Goal: Transaction & Acquisition: Book appointment/travel/reservation

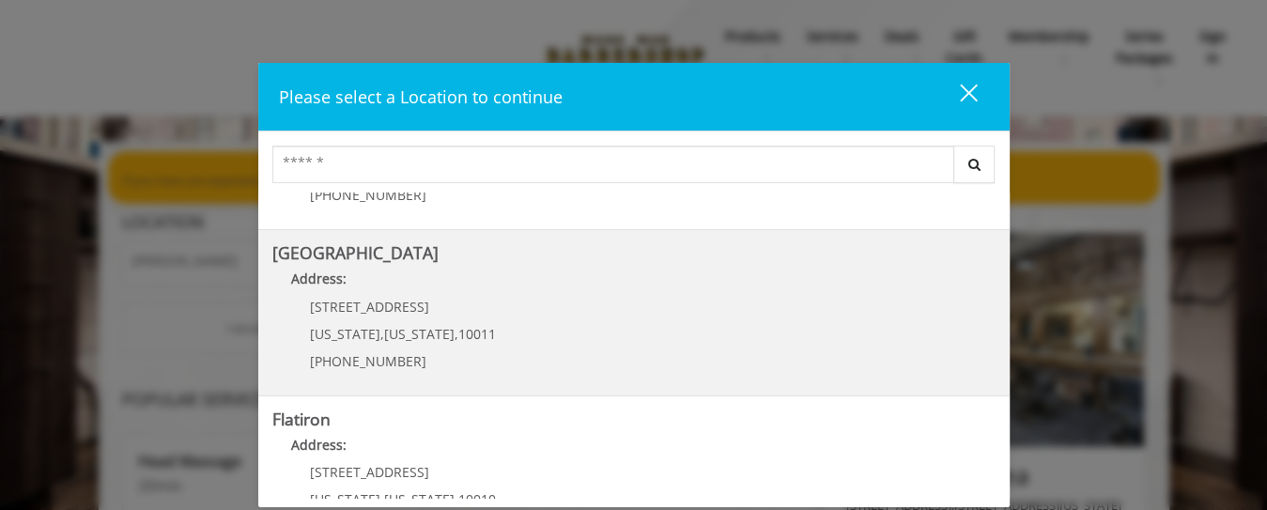
scroll to position [196, 0]
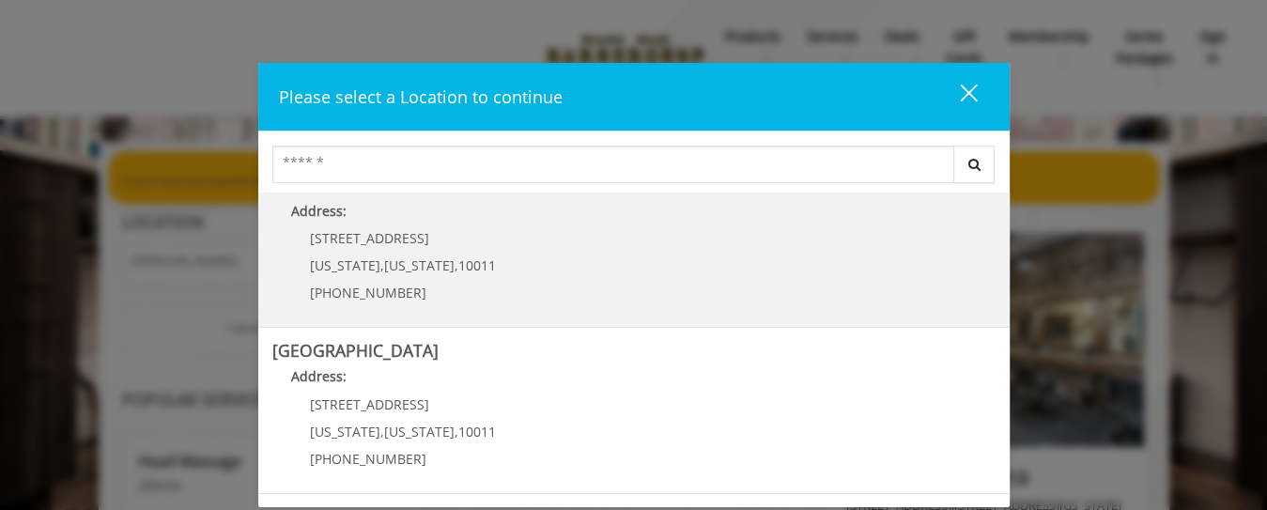
click at [537, 259] on link "Chelsea Address: [STREET_ADDRESS][US_STATE][US_STATE] (917) 639-3902" at bounding box center [633, 244] width 723 height 137
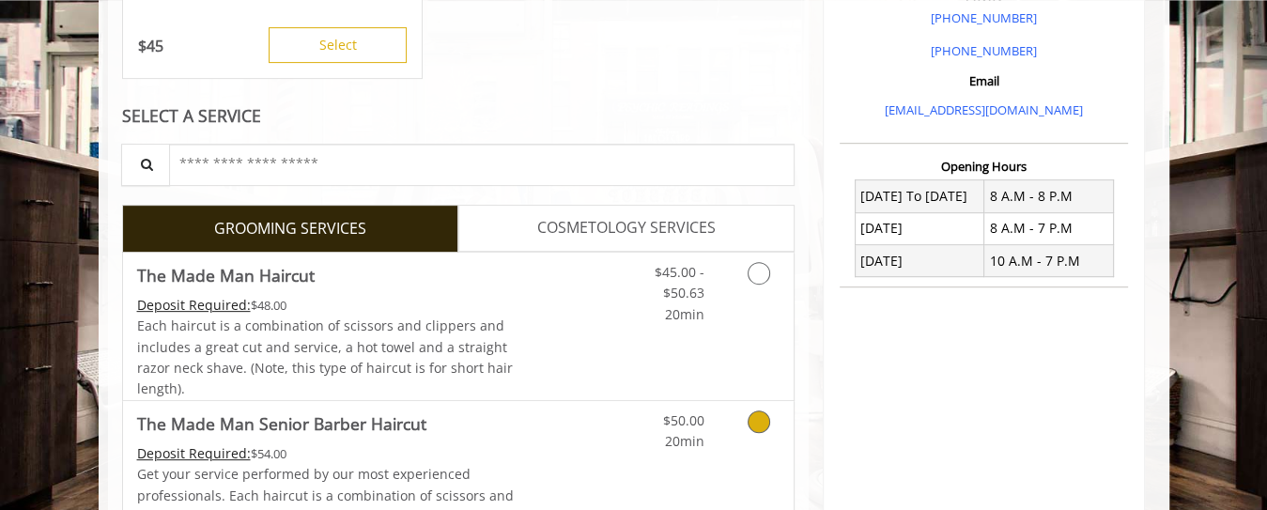
scroll to position [710, 0]
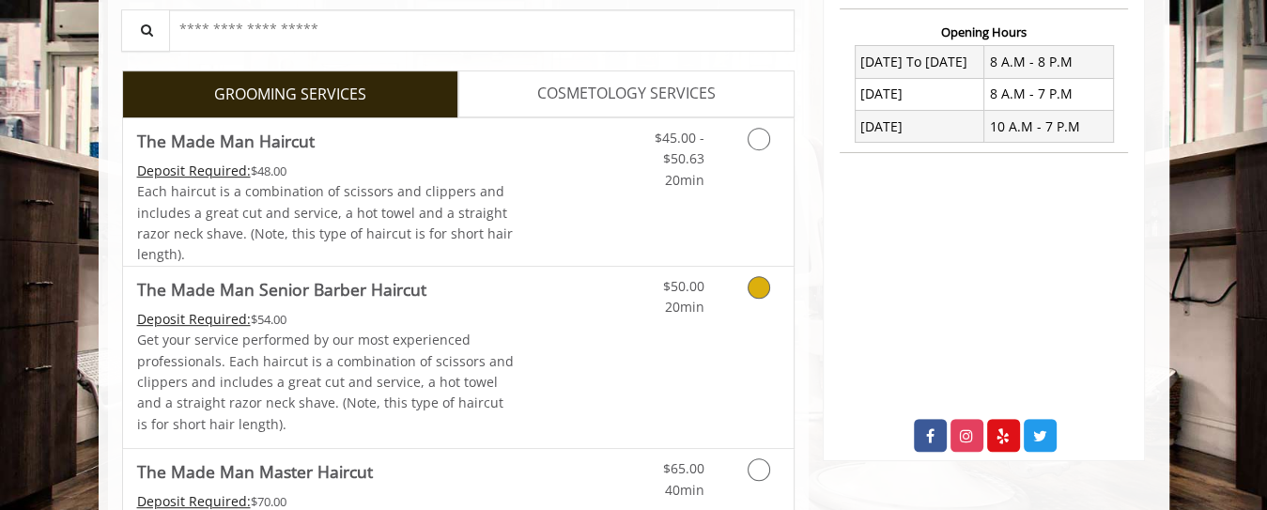
click at [756, 289] on icon "Grooming services" at bounding box center [759, 287] width 23 height 23
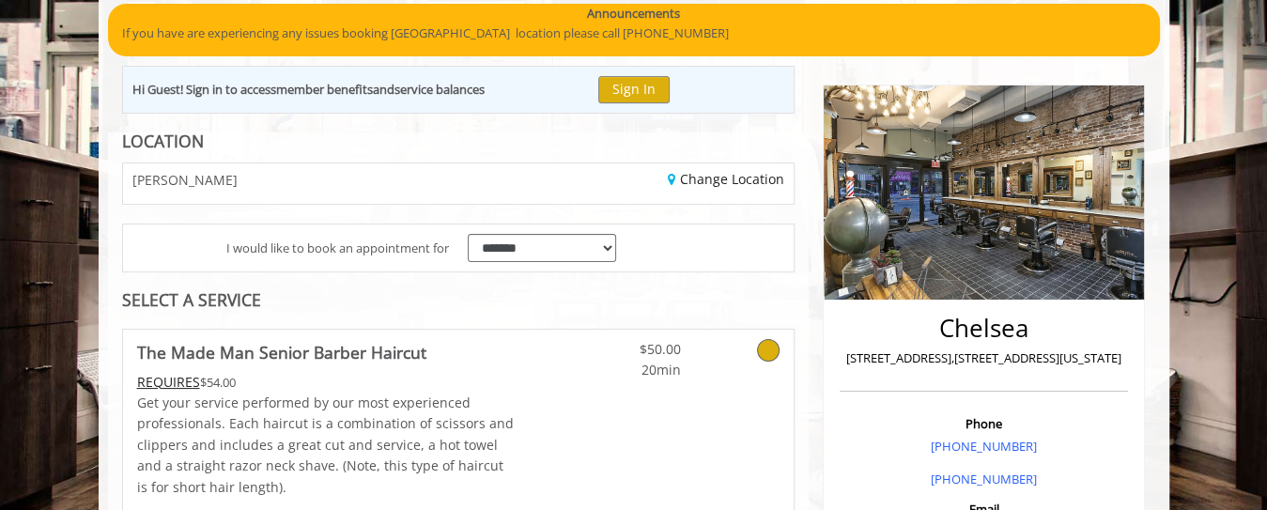
scroll to position [350, 0]
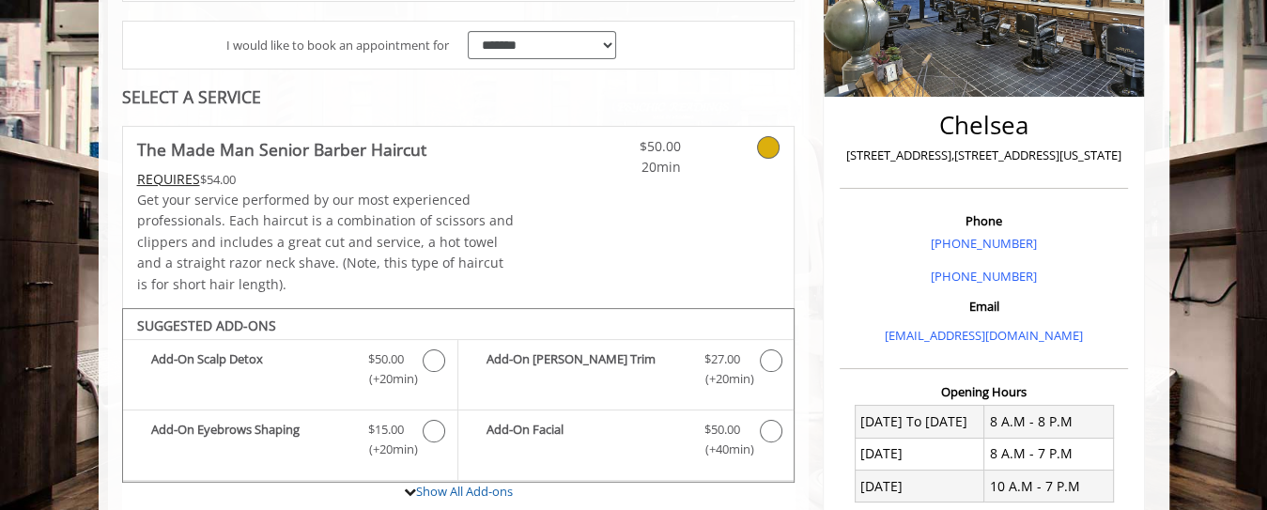
click at [771, 142] on icon at bounding box center [768, 147] width 23 height 23
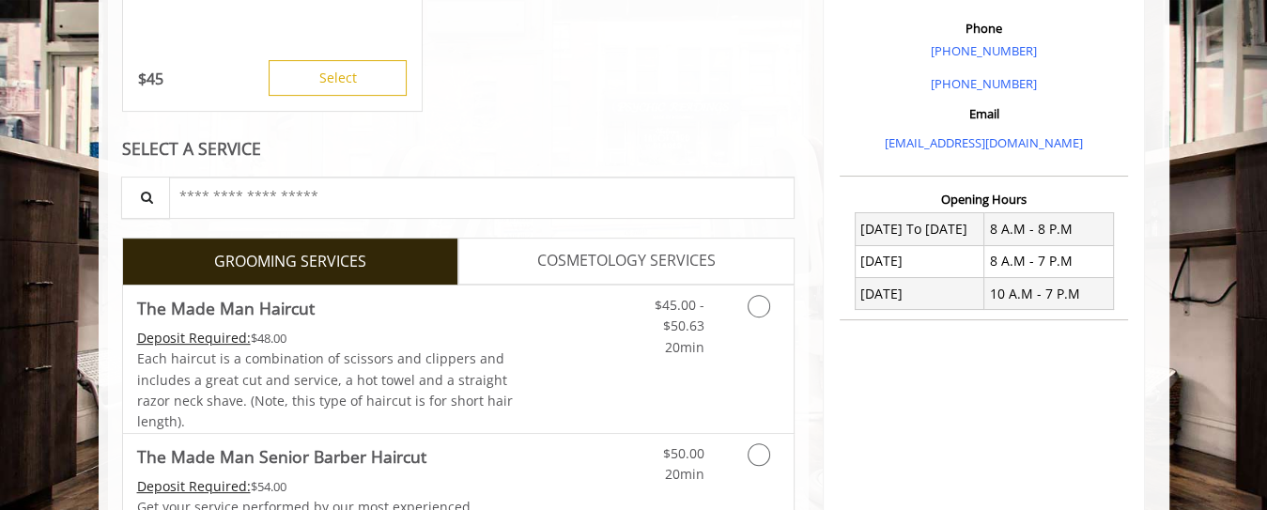
scroll to position [553, 0]
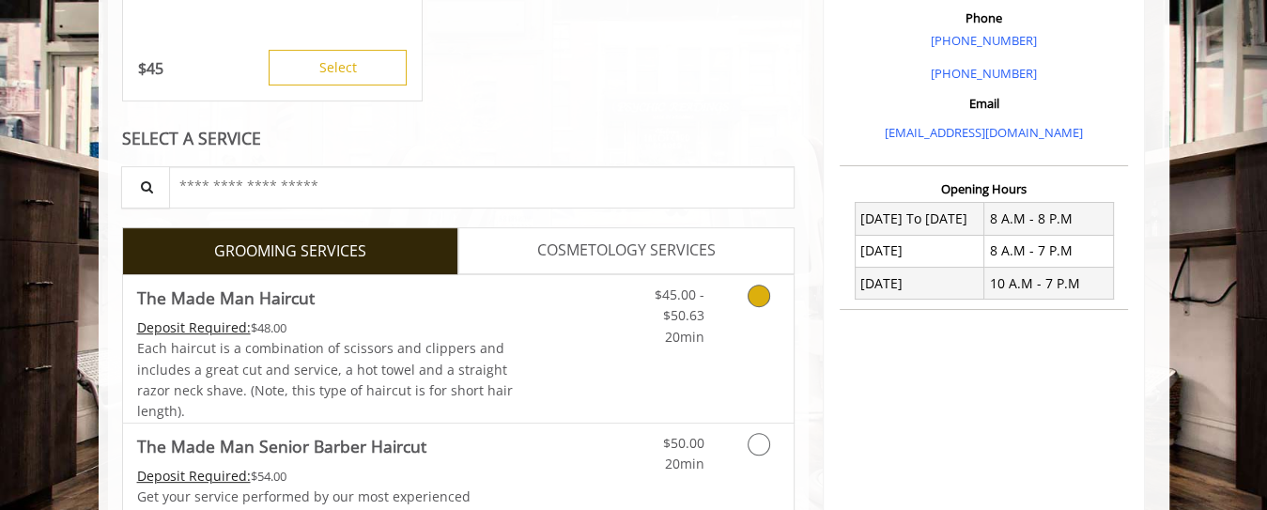
click at [762, 298] on icon "Grooming services" at bounding box center [759, 296] width 23 height 23
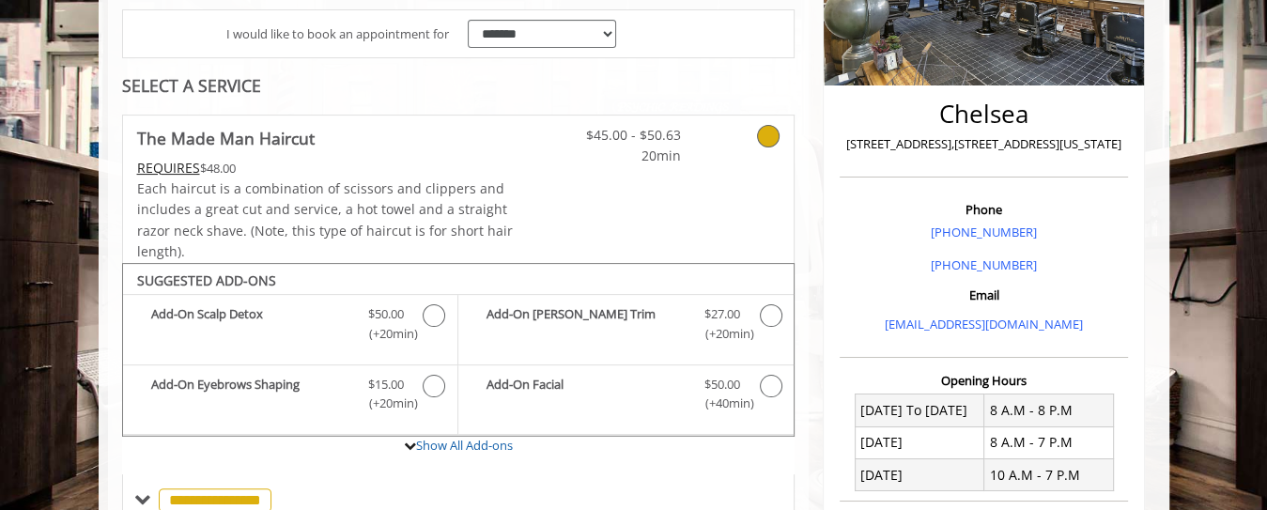
scroll to position [269, 0]
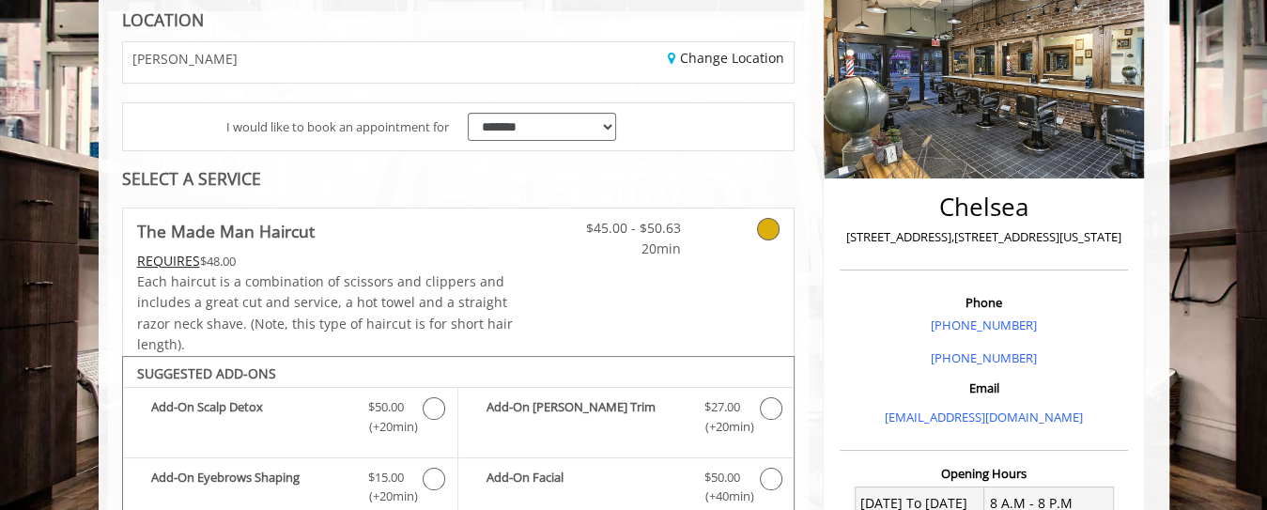
click at [775, 228] on icon at bounding box center [768, 229] width 23 height 23
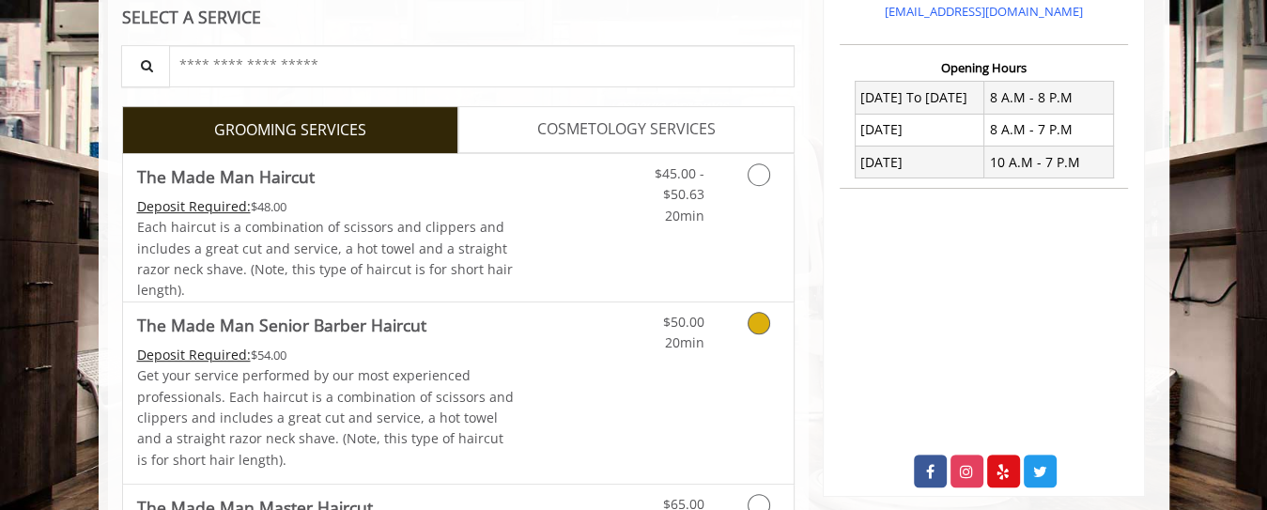
scroll to position [877, 0]
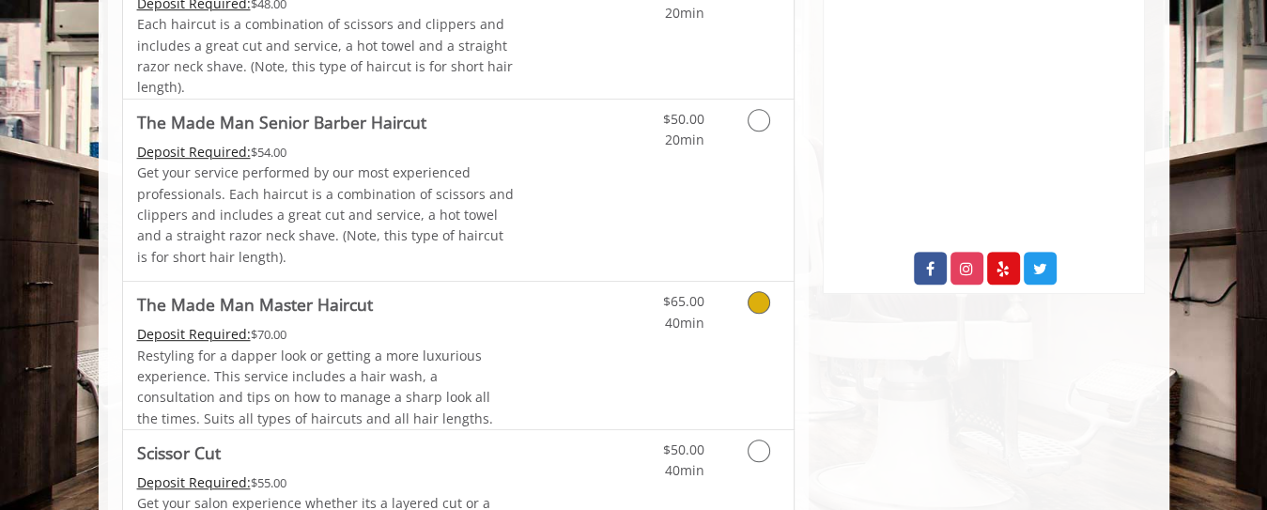
click at [762, 312] on link "Grooming services" at bounding box center [756, 308] width 48 height 52
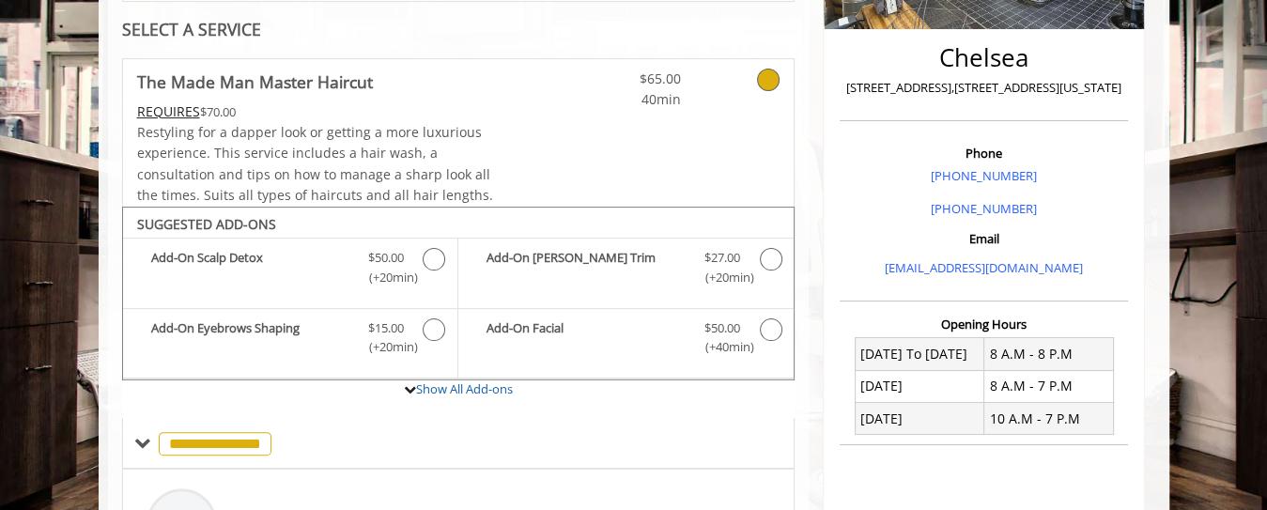
scroll to position [215, 0]
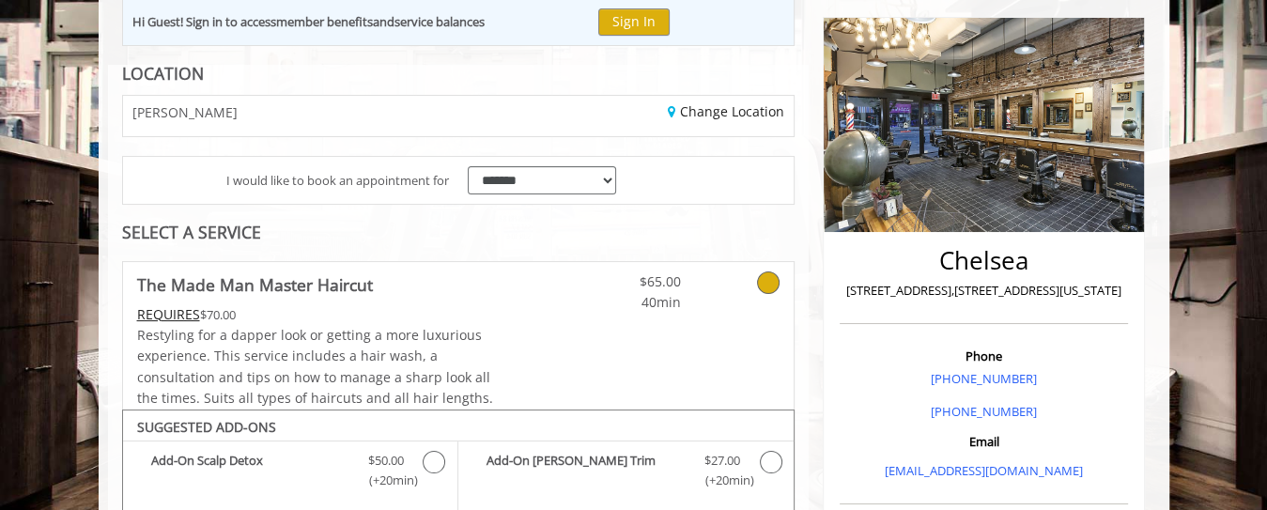
click at [771, 280] on icon at bounding box center [768, 282] width 23 height 23
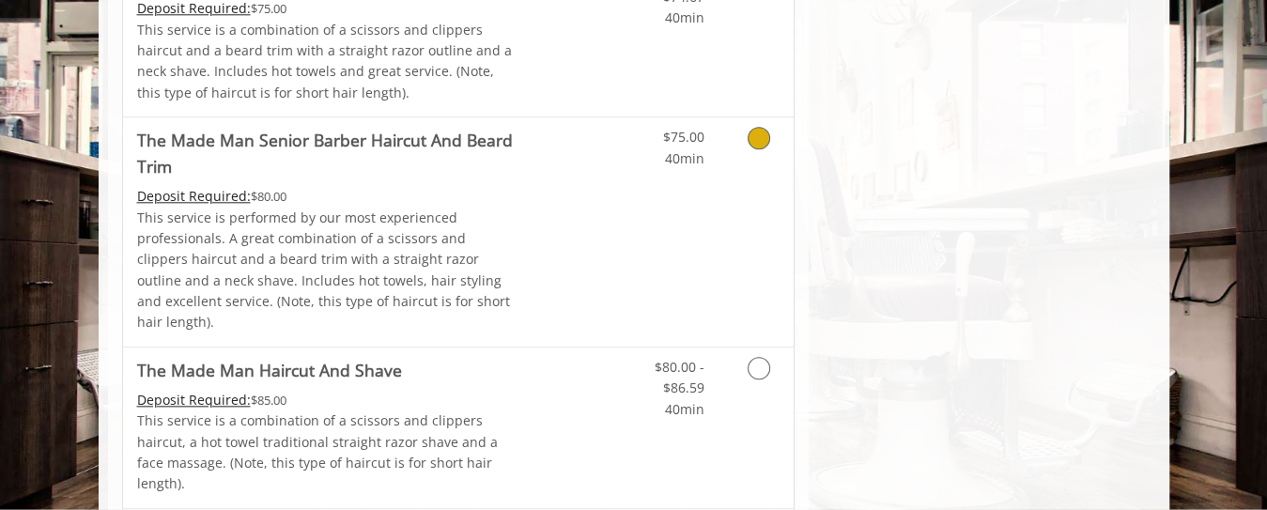
scroll to position [1826, 0]
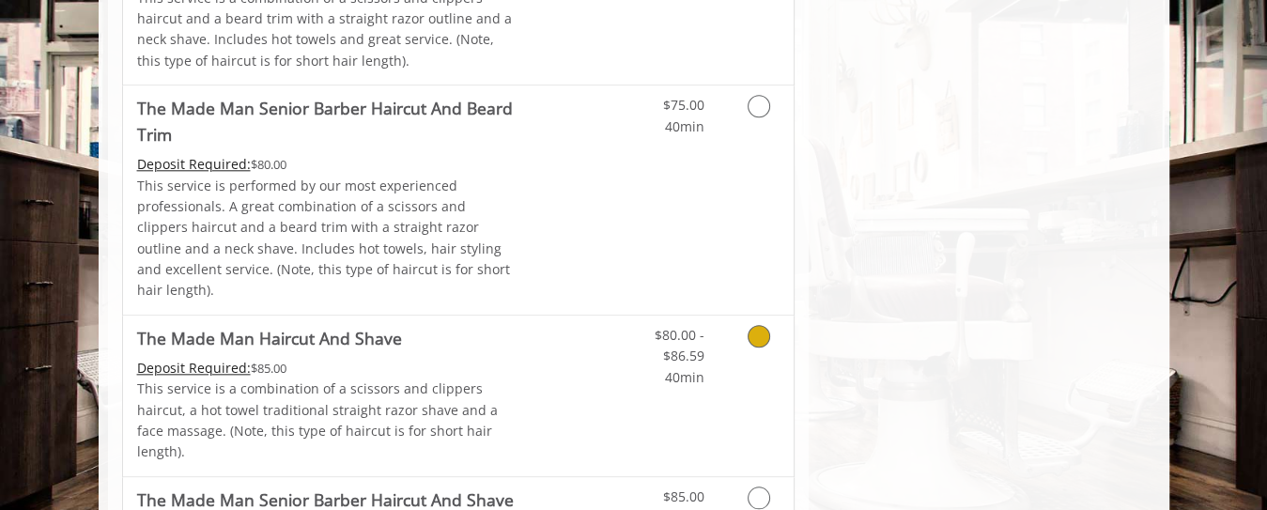
click at [748, 316] on link "Grooming services" at bounding box center [756, 352] width 48 height 72
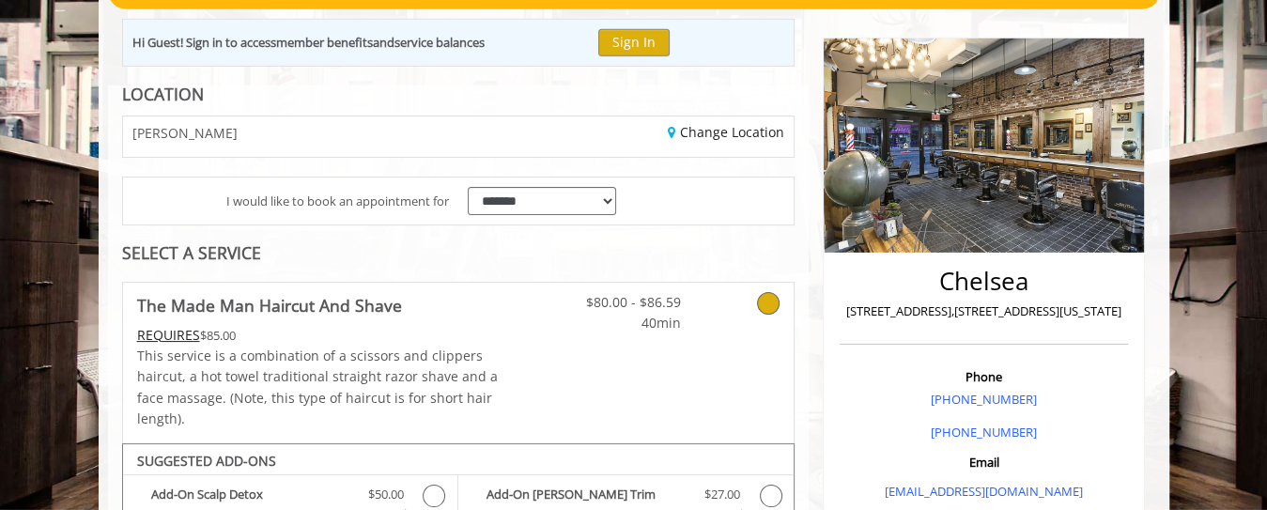
scroll to position [160, 0]
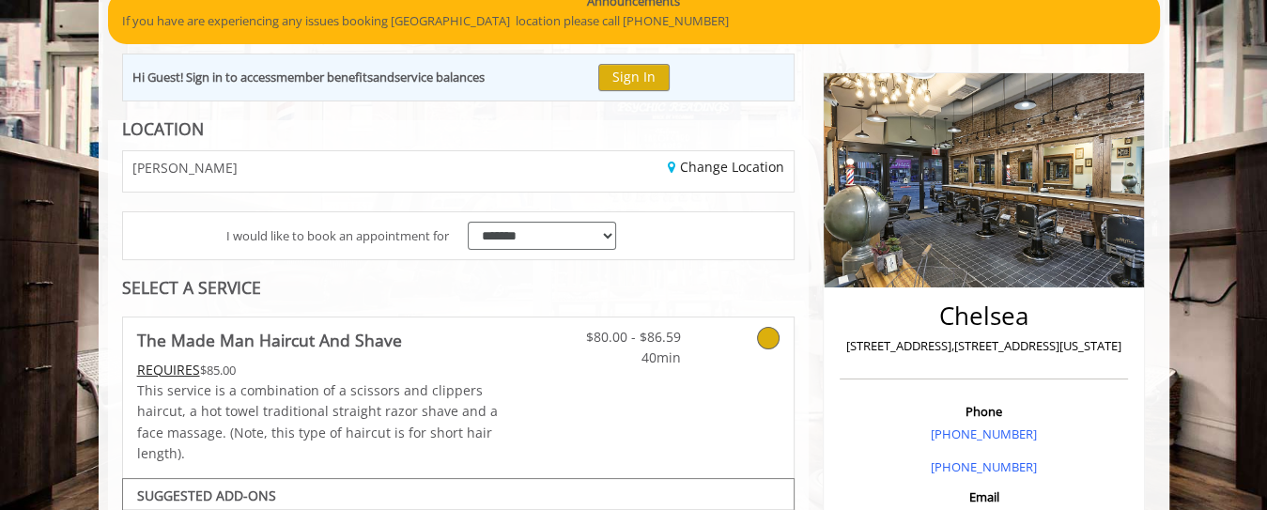
click at [772, 334] on icon at bounding box center [768, 338] width 23 height 23
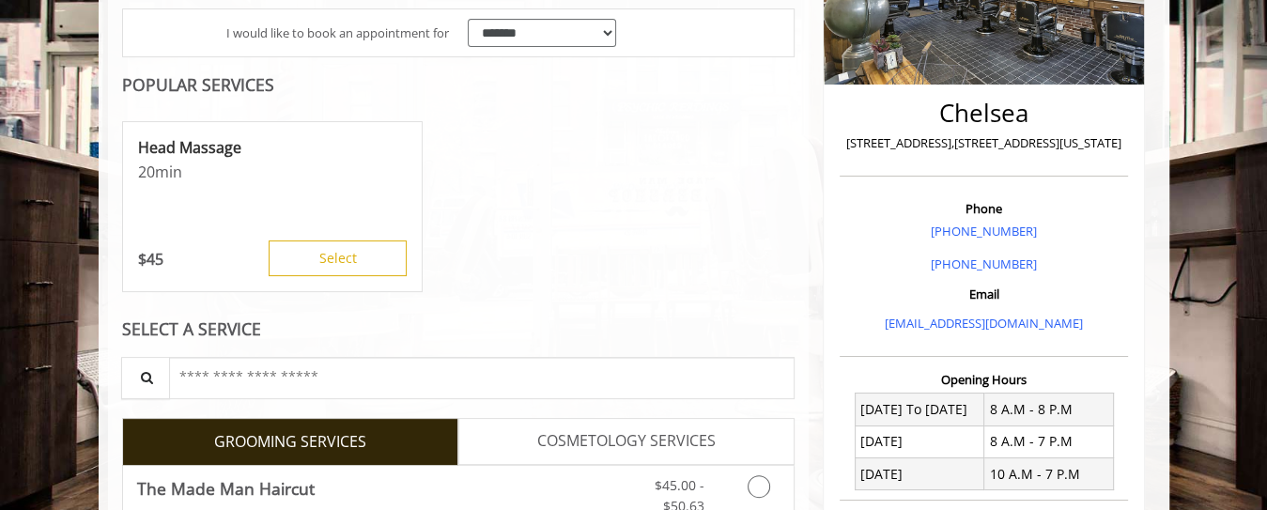
scroll to position [667, 0]
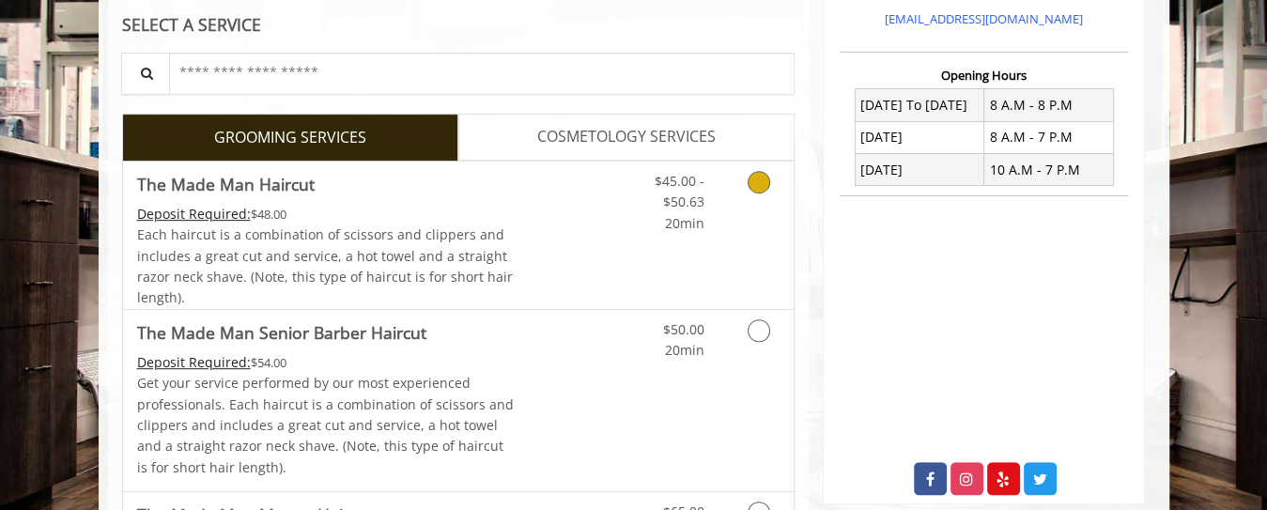
click at [763, 185] on icon "Grooming services" at bounding box center [759, 182] width 23 height 23
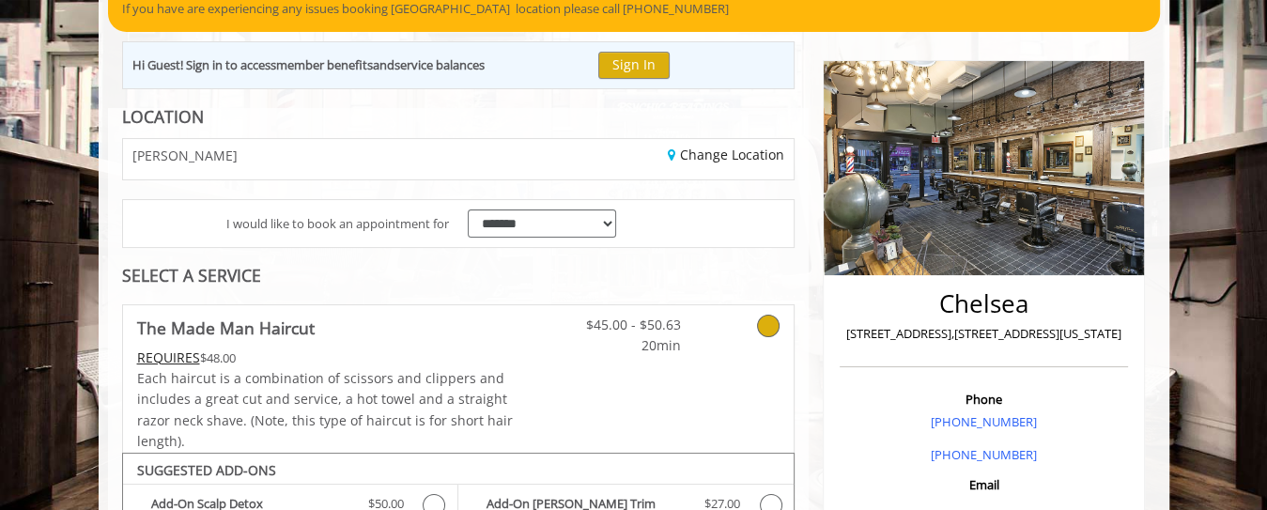
scroll to position [167, 0]
